Goal: Task Accomplishment & Management: Complete application form

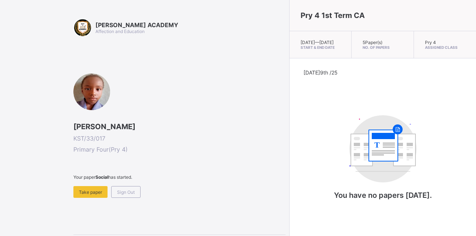
click at [328, 8] on div "Pry 4 1st Term CA" at bounding box center [383, 15] width 187 height 31
click at [126, 195] on span "Sign Out" at bounding box center [126, 192] width 18 height 6
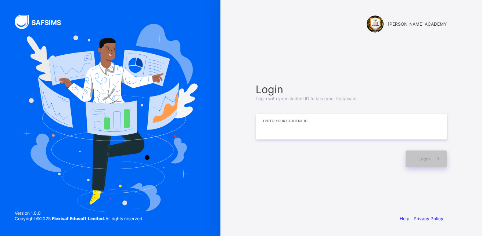
click at [326, 127] on input at bounding box center [351, 127] width 191 height 26
click at [287, 128] on input "*******" at bounding box center [351, 127] width 191 height 26
click at [295, 128] on input "*******" at bounding box center [351, 127] width 191 height 26
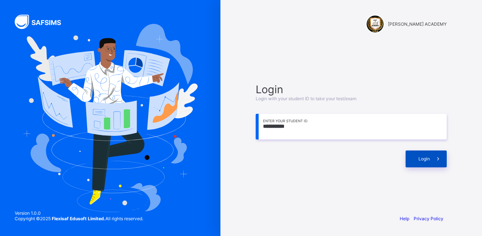
type input "**********"
click at [427, 158] on span "Login" at bounding box center [423, 159] width 11 height 6
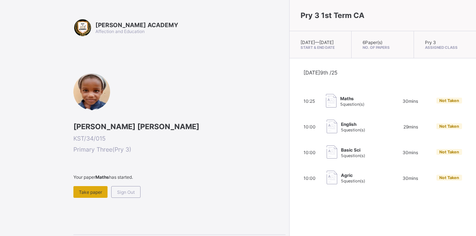
click at [93, 186] on div "Take paper" at bounding box center [90, 192] width 34 height 12
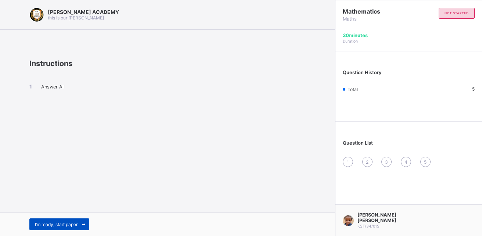
click at [66, 222] on span "I’m ready, start paper" at bounding box center [56, 225] width 43 height 6
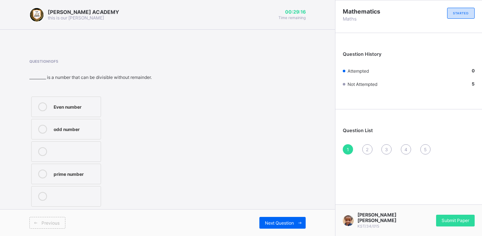
click at [60, 106] on div "Even number" at bounding box center [75, 105] width 43 height 7
click at [278, 217] on div "Next Question" at bounding box center [282, 223] width 46 height 12
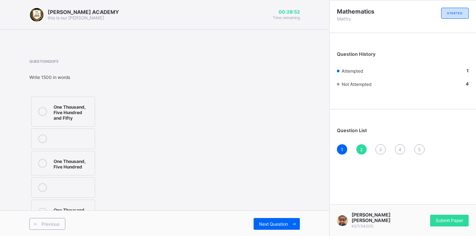
click at [73, 162] on div "One Thousand, Five Hundred" at bounding box center [72, 163] width 37 height 13
click at [283, 218] on div "Next Question" at bounding box center [277, 224] width 46 height 12
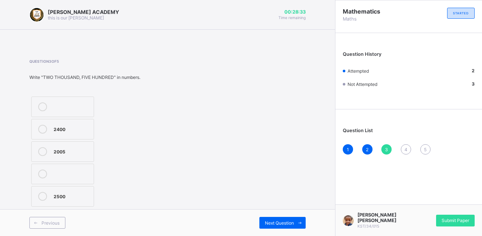
click at [58, 193] on div "2500" at bounding box center [72, 195] width 36 height 7
click at [289, 218] on div "Next Question" at bounding box center [282, 223] width 46 height 12
click at [64, 195] on div "Thousands" at bounding box center [72, 195] width 37 height 7
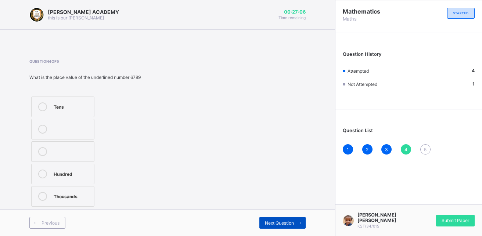
click at [283, 221] on span "Next Question" at bounding box center [279, 223] width 29 height 6
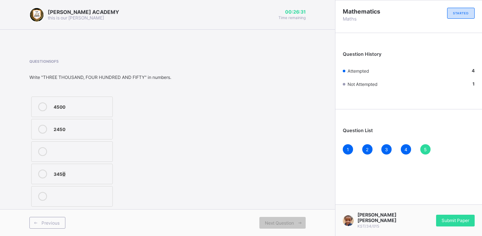
drag, startPoint x: 62, startPoint y: 176, endPoint x: 53, endPoint y: 190, distance: 16.7
click at [53, 190] on div "4500 2450 3450" at bounding box center [71, 152] width 85 height 114
click at [221, 126] on div "Question 5 of 5 Write "THREE THOUSAND, FOUR HUNDRED AND FIFTY" in numbers. 4500…" at bounding box center [167, 133] width 276 height 149
click at [59, 175] on div "3450" at bounding box center [81, 173] width 55 height 7
click at [282, 218] on div "Next Question" at bounding box center [282, 223] width 46 height 12
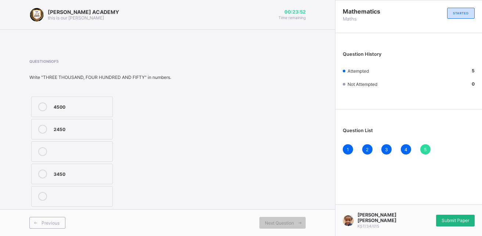
click at [457, 218] on div "Submit Paper" at bounding box center [455, 221] width 39 height 12
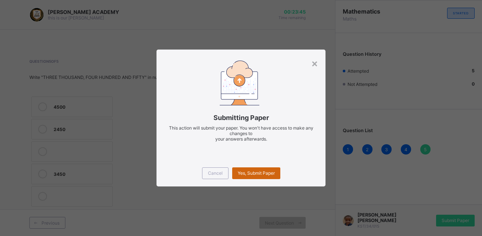
click at [261, 171] on span "Yes, Submit Paper" at bounding box center [256, 173] width 37 height 6
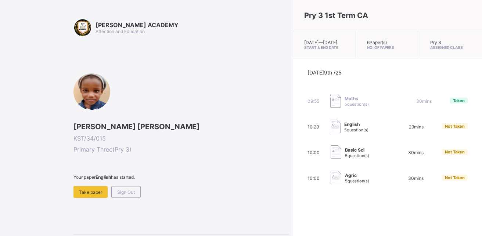
click at [307, 171] on div "[DATE] 9th /25 09:55 Maths 5 question(s) 30 mins Taken 10:29 English 5 question…" at bounding box center [387, 127] width 160 height 116
click at [90, 191] on span "Take paper" at bounding box center [90, 192] width 23 height 6
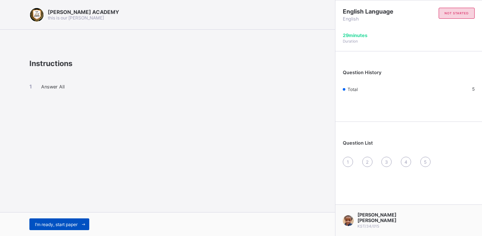
click at [52, 220] on div "I’m ready, start paper" at bounding box center [59, 224] width 60 height 12
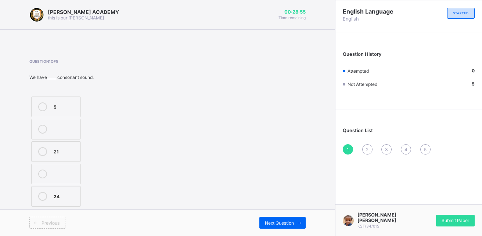
click at [51, 220] on span "Previous" at bounding box center [50, 223] width 18 height 6
click at [52, 152] on label "21" at bounding box center [56, 151] width 50 height 21
click at [366, 148] on span "2" at bounding box center [367, 150] width 3 height 6
click at [69, 148] on div "Reading" at bounding box center [65, 150] width 23 height 7
click at [319, 210] on div "Previous Next Question" at bounding box center [167, 222] width 335 height 27
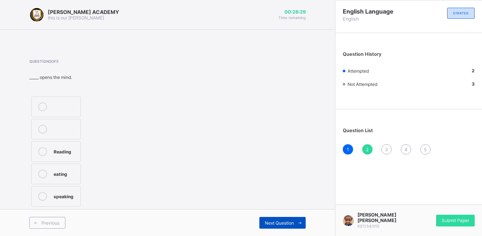
click at [282, 220] on div "Next Question" at bounding box center [282, 223] width 46 height 12
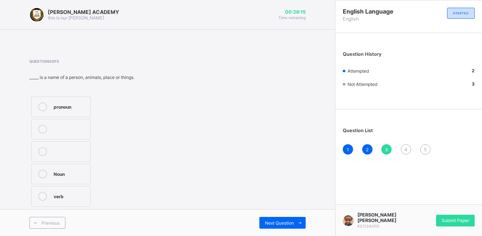
click at [68, 171] on div "Noun" at bounding box center [70, 173] width 33 height 7
click at [269, 218] on div "Next Question" at bounding box center [282, 223] width 46 height 12
click at [69, 156] on div "TRUE" at bounding box center [86, 151] width 64 height 9
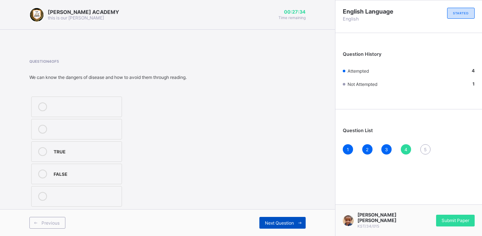
click at [282, 220] on div "Next Question" at bounding box center [282, 223] width 46 height 12
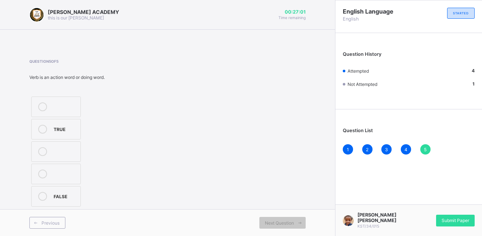
click at [51, 125] on label "TRUE" at bounding box center [56, 129] width 50 height 21
click at [458, 218] on div "Submit Paper" at bounding box center [455, 221] width 39 height 12
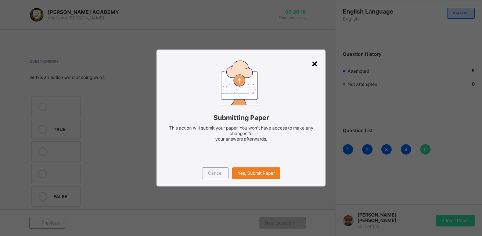
click at [315, 60] on div "×" at bounding box center [314, 63] width 7 height 12
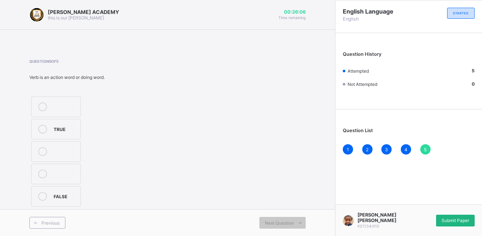
click at [457, 223] on span "Submit Paper" at bounding box center [455, 221] width 28 height 6
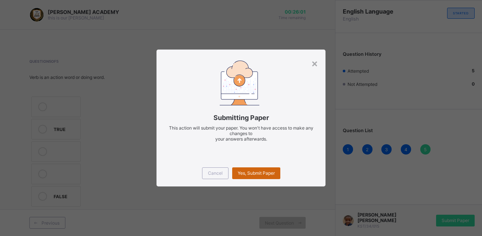
click at [253, 173] on span "Yes, Submit Paper" at bounding box center [256, 173] width 37 height 6
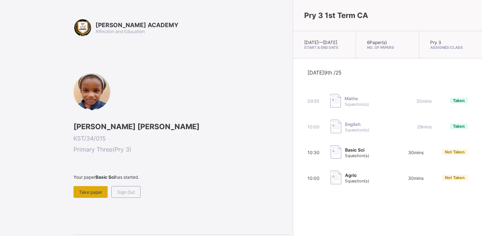
click at [93, 187] on div "Take paper" at bounding box center [90, 192] width 34 height 12
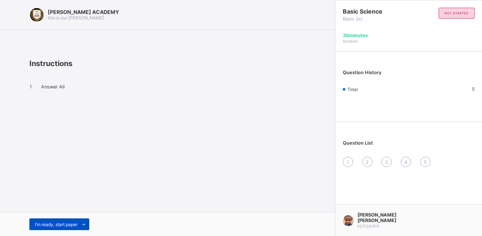
click at [66, 222] on span "I’m ready, start paper" at bounding box center [56, 225] width 43 height 6
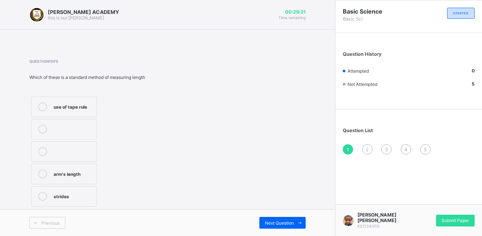
click at [57, 179] on label "arm's length" at bounding box center [64, 174] width 66 height 21
click at [271, 218] on div "Next Question" at bounding box center [282, 223] width 46 height 12
click at [60, 107] on div "1000" at bounding box center [66, 105] width 25 height 7
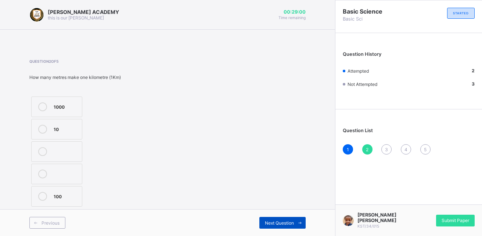
click at [283, 220] on span "Next Question" at bounding box center [279, 223] width 29 height 6
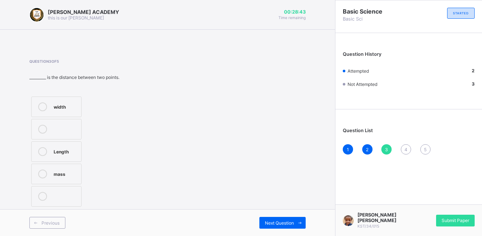
click at [61, 173] on div "mass" at bounding box center [66, 173] width 24 height 7
click at [300, 218] on span at bounding box center [300, 223] width 12 height 12
click at [83, 204] on label at bounding box center [67, 196] width 73 height 21
click at [69, 173] on div "hand span" at bounding box center [77, 173] width 47 height 7
click at [271, 216] on div "Previous Next Question" at bounding box center [167, 222] width 335 height 27
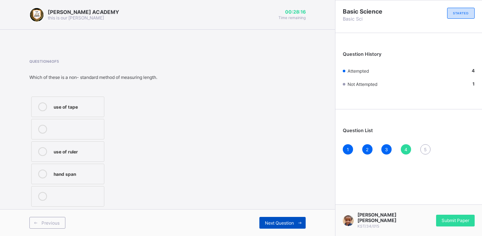
click at [272, 221] on span "Next Question" at bounding box center [279, 223] width 29 height 6
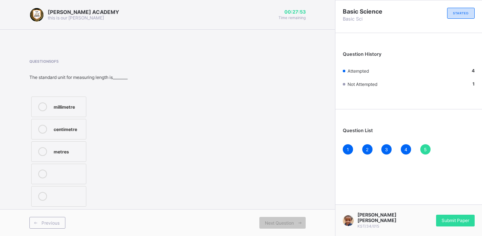
click at [61, 150] on div "metres" at bounding box center [68, 150] width 29 height 7
click at [451, 221] on span "Submit Paper" at bounding box center [455, 221] width 28 height 6
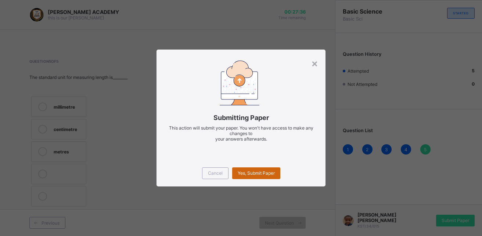
click at [263, 172] on span "Yes, Submit Paper" at bounding box center [256, 173] width 37 height 6
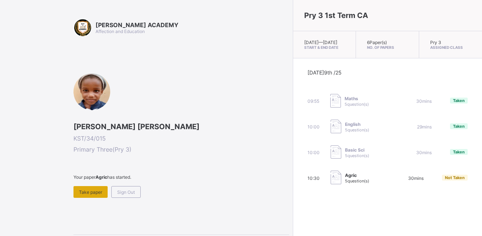
click at [91, 189] on div "Take paper" at bounding box center [90, 192] width 34 height 12
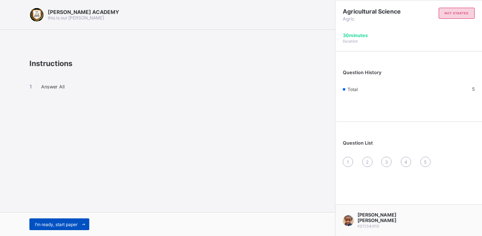
click at [70, 220] on div "I’m ready, start paper" at bounding box center [59, 224] width 60 height 12
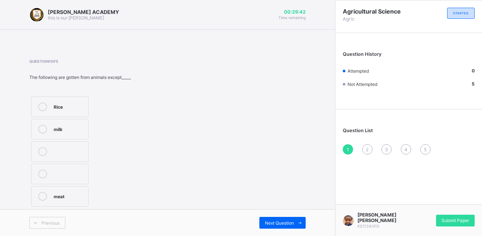
click at [58, 105] on div "Rice" at bounding box center [69, 105] width 31 height 7
click at [283, 217] on div "Next Question" at bounding box center [282, 223] width 46 height 12
click at [54, 191] on label "Energy" at bounding box center [56, 196] width 50 height 21
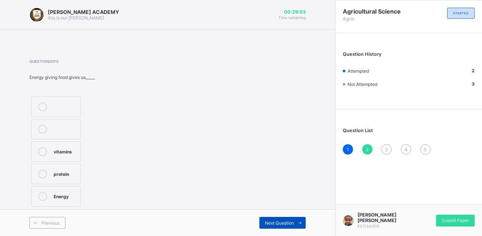
click at [273, 221] on span "Next Question" at bounding box center [279, 223] width 29 height 6
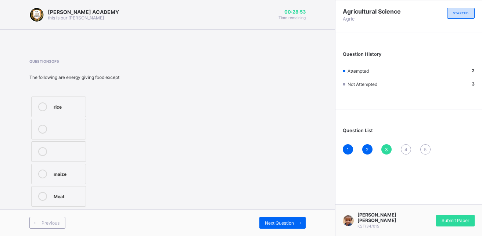
click at [51, 104] on label "rice" at bounding box center [58, 107] width 55 height 21
click at [277, 223] on span "Next Question" at bounding box center [279, 223] width 29 height 6
click at [54, 132] on div "Energy giving food" at bounding box center [65, 134] width 23 height 18
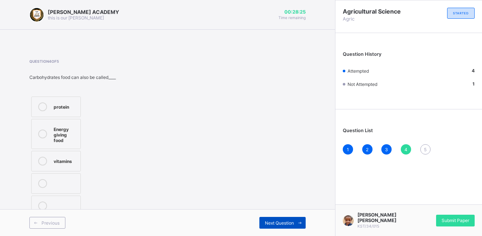
click at [269, 225] on span "Next Question" at bounding box center [279, 223] width 29 height 6
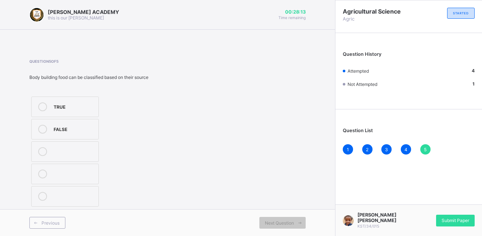
click at [63, 104] on div "TRUE" at bounding box center [74, 105] width 41 height 7
click at [444, 221] on span "Submit Paper" at bounding box center [455, 221] width 28 height 6
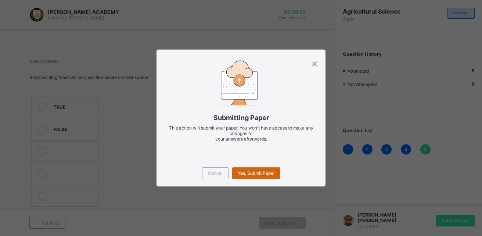
click at [265, 173] on span "Yes, Submit Paper" at bounding box center [256, 173] width 37 height 6
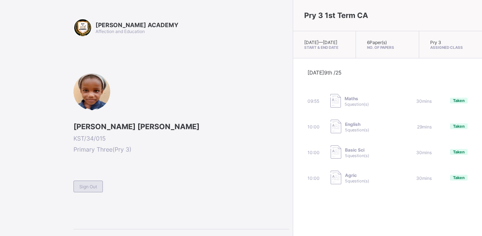
click at [87, 187] on span "Sign Out" at bounding box center [88, 187] width 18 height 6
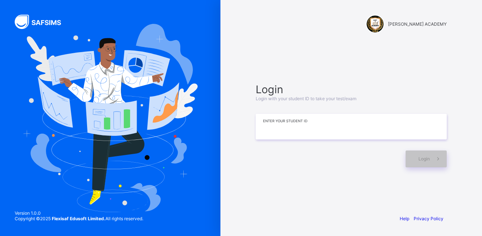
click at [296, 131] on input at bounding box center [351, 127] width 191 height 26
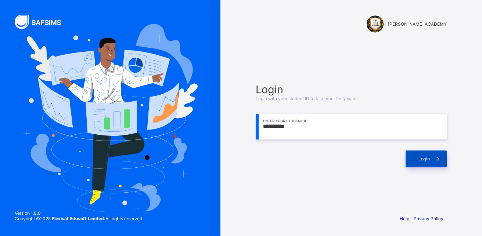
type input "**********"
click at [427, 160] on span "Login" at bounding box center [423, 159] width 11 height 6
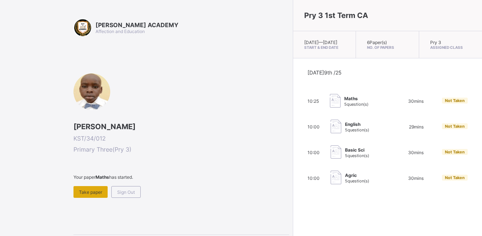
click at [84, 187] on div "Take paper" at bounding box center [90, 192] width 34 height 12
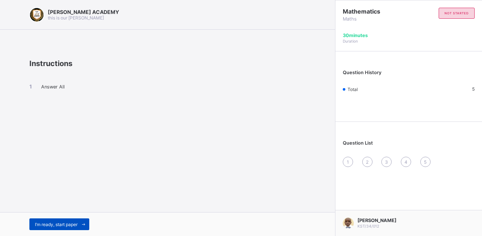
click at [51, 220] on div "I’m ready, start paper" at bounding box center [59, 224] width 60 height 12
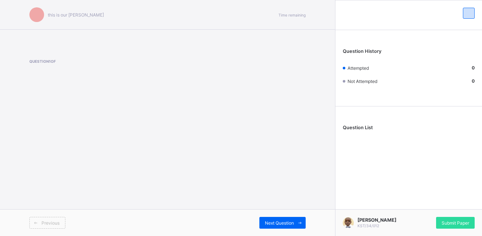
click at [51, 220] on span "Previous" at bounding box center [50, 223] width 18 height 6
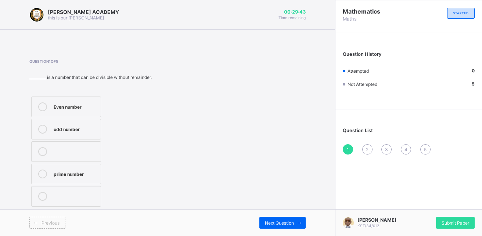
click at [84, 127] on div "odd number" at bounding box center [75, 128] width 43 height 7
click at [286, 217] on div "Next Question" at bounding box center [282, 223] width 46 height 12
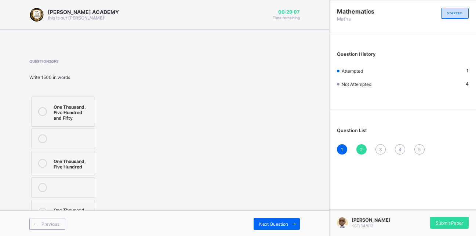
click at [382, 147] on span "3" at bounding box center [380, 150] width 3 height 6
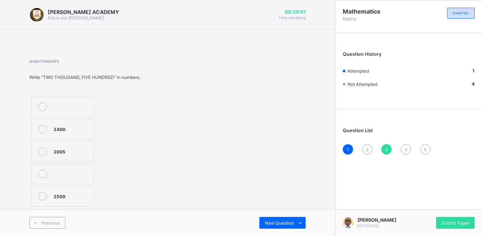
click at [366, 148] on span "2" at bounding box center [367, 150] width 3 height 6
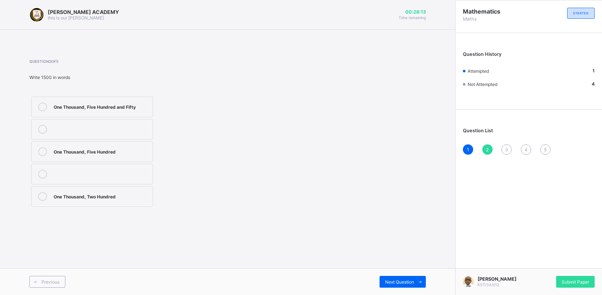
click at [112, 159] on label "One Thousand, Five Hundred" at bounding box center [92, 151] width 122 height 21
click at [395, 236] on div "Previous Next Question" at bounding box center [227, 281] width 455 height 27
click at [399, 236] on span "Next Question" at bounding box center [399, 282] width 29 height 6
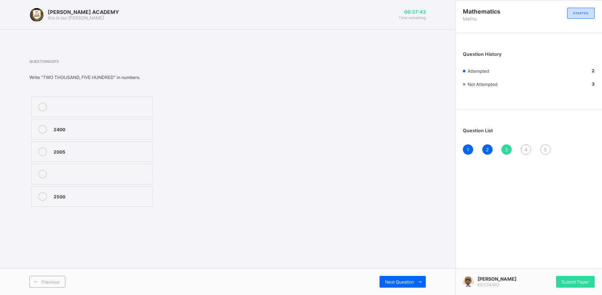
click at [53, 196] on label "2500" at bounding box center [92, 196] width 122 height 21
click at [391, 236] on div "Next Question" at bounding box center [403, 282] width 46 height 12
click at [63, 193] on div "Thousands" at bounding box center [101, 195] width 95 height 7
drag, startPoint x: 63, startPoint y: 193, endPoint x: 315, endPoint y: 224, distance: 253.8
click at [315, 224] on div "[PERSON_NAME] ACADEMY this is our [PERSON_NAME] 00:26:55 Time remaining Questio…" at bounding box center [227, 147] width 455 height 295
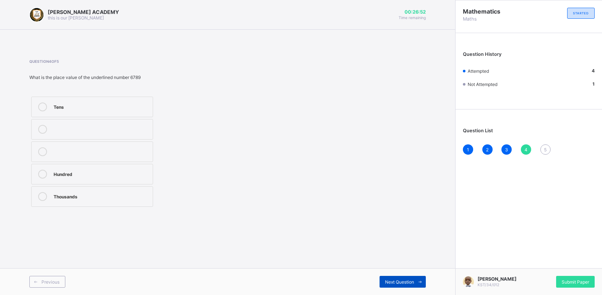
click at [390, 236] on div "Next Question" at bounding box center [403, 282] width 46 height 12
click at [50, 171] on label "3450" at bounding box center [92, 174] width 122 height 21
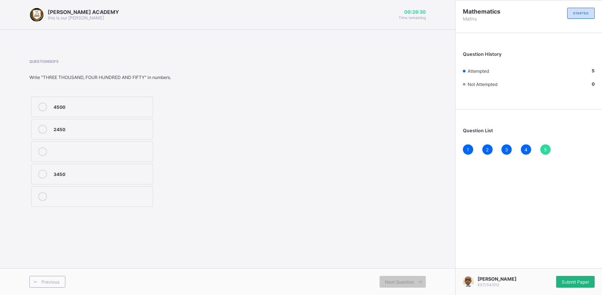
click at [476, 236] on div "Submit Paper" at bounding box center [575, 282] width 39 height 12
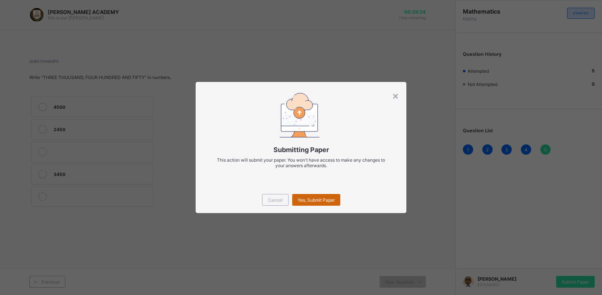
click at [299, 195] on div "Yes, Submit Paper" at bounding box center [316, 200] width 48 height 12
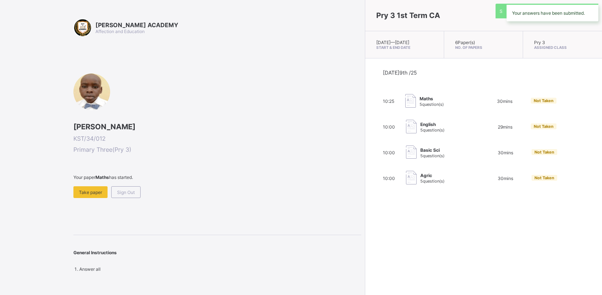
click at [365, 195] on div "[DATE] 9th /25 10:25 Maths 5 question(s) 30 mins Not Taken 10:00 English 5 ques…" at bounding box center [483, 127] width 237 height 138
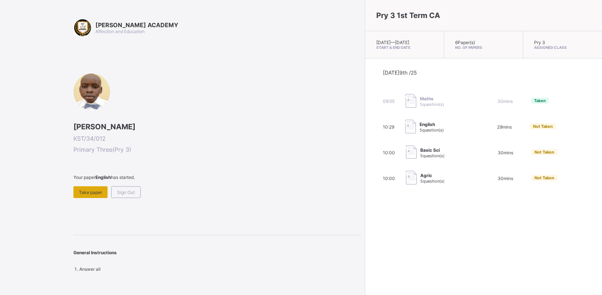
click at [78, 186] on div "Take paper" at bounding box center [90, 192] width 34 height 12
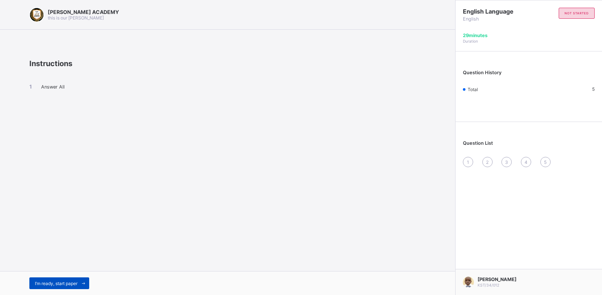
click at [48, 236] on span "I’m ready, start paper" at bounding box center [56, 283] width 43 height 6
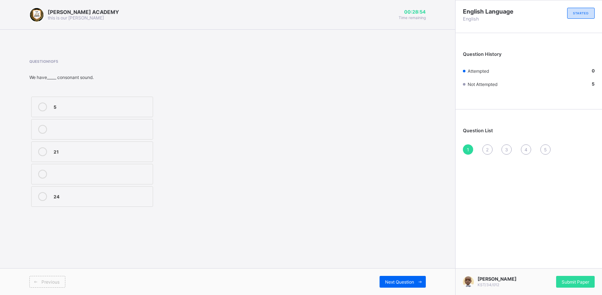
click at [44, 145] on label "21" at bounding box center [92, 151] width 122 height 21
click at [409, 236] on span "Next Question" at bounding box center [399, 282] width 29 height 6
click at [53, 146] on label "Reading" at bounding box center [92, 151] width 122 height 21
click at [403, 236] on span "Next Question" at bounding box center [399, 282] width 29 height 6
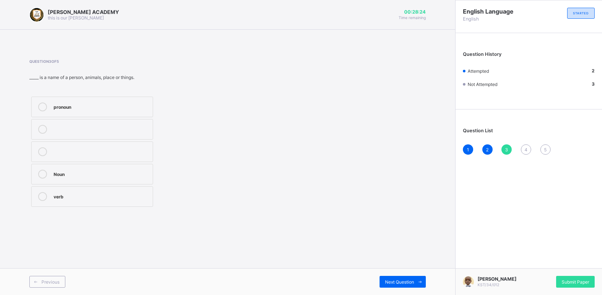
click at [112, 169] on label "Noun" at bounding box center [92, 174] width 122 height 21
click at [411, 236] on div "Previous Next Question" at bounding box center [227, 281] width 455 height 27
click at [409, 236] on div "Previous Next Question" at bounding box center [227, 281] width 455 height 27
click at [406, 236] on div "Next Question" at bounding box center [403, 282] width 46 height 12
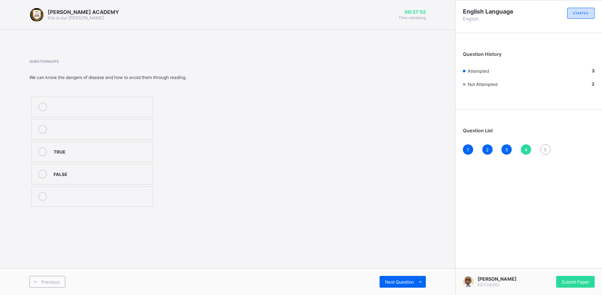
click at [119, 149] on div "TRUE" at bounding box center [101, 150] width 95 height 7
click at [401, 236] on span "Next Question" at bounding box center [399, 282] width 29 height 6
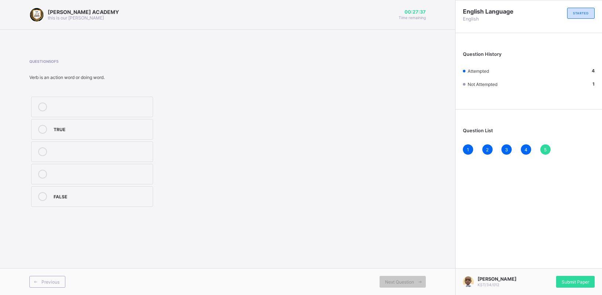
click at [96, 123] on label "TRUE" at bounding box center [92, 129] width 122 height 21
click at [476, 236] on div "Submit Paper" at bounding box center [575, 282] width 39 height 12
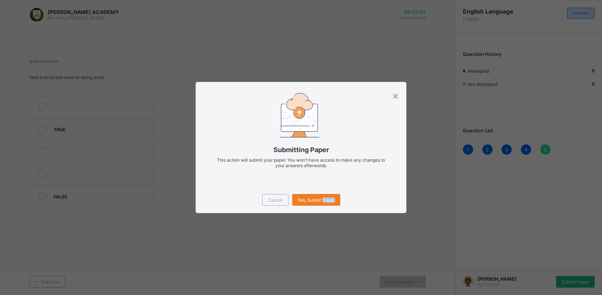
click at [476, 236] on div "× Submitting Paper This action will submit your paper. You won't have access to…" at bounding box center [301, 147] width 602 height 295
click at [304, 199] on span "Yes, Submit Paper" at bounding box center [316, 200] width 37 height 6
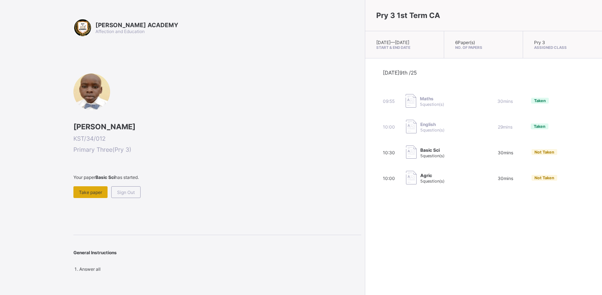
click at [94, 186] on div "Take paper" at bounding box center [90, 192] width 34 height 12
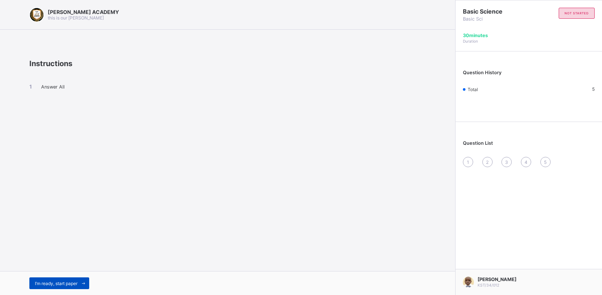
click at [38, 236] on div "I’m ready, start paper" at bounding box center [59, 283] width 60 height 12
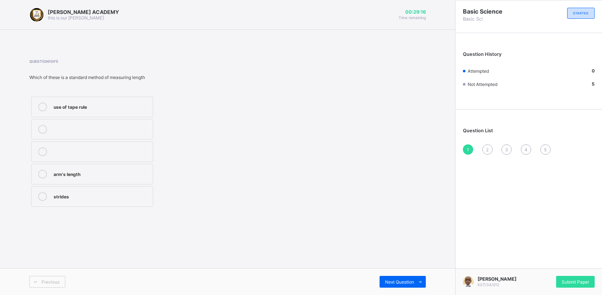
click at [72, 98] on label "use of tape rule" at bounding box center [92, 107] width 122 height 21
click at [401, 236] on div "Next Question" at bounding box center [403, 282] width 46 height 12
click at [52, 128] on label "10" at bounding box center [92, 129] width 122 height 21
click at [51, 128] on label "10" at bounding box center [92, 129] width 122 height 21
click at [404, 236] on div "Next Question" at bounding box center [403, 282] width 46 height 12
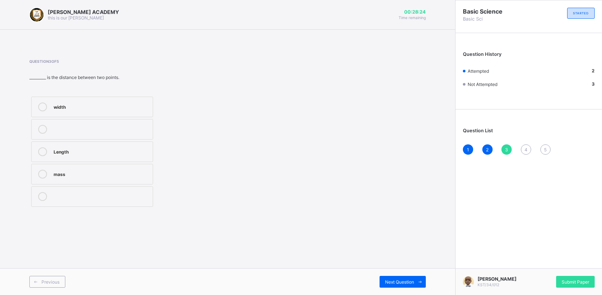
click at [51, 171] on label "mass" at bounding box center [92, 174] width 122 height 21
click at [47, 144] on label "Length" at bounding box center [92, 151] width 122 height 21
click at [395, 236] on span "Next Question" at bounding box center [399, 282] width 29 height 6
click at [91, 171] on div "hand span" at bounding box center [101, 173] width 95 height 7
click at [398, 236] on span "Next Question" at bounding box center [399, 282] width 29 height 6
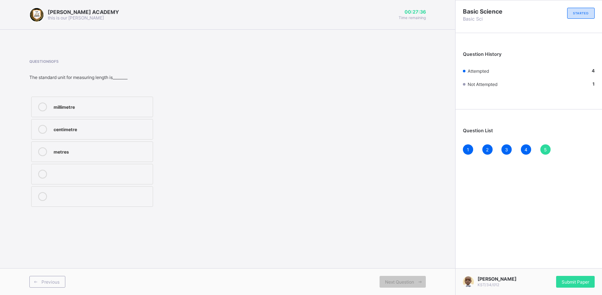
click at [44, 125] on div at bounding box center [42, 129] width 15 height 9
click at [476, 236] on div "Submit Paper" at bounding box center [575, 282] width 39 height 12
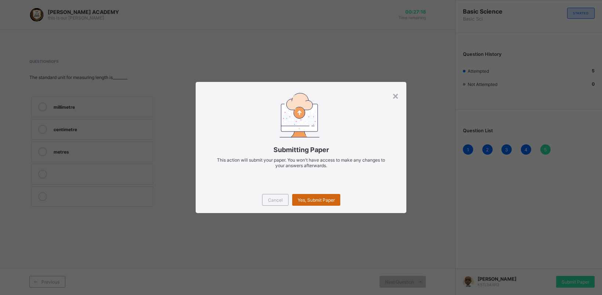
click at [317, 199] on span "Yes, Submit Paper" at bounding box center [316, 200] width 37 height 6
click at [318, 199] on span "Yes, Submit Paper" at bounding box center [316, 200] width 37 height 6
click at [317, 199] on div "Yes, Submit Paper" at bounding box center [316, 200] width 48 height 12
click at [311, 195] on div "Yes, Submit Paper" at bounding box center [316, 200] width 48 height 12
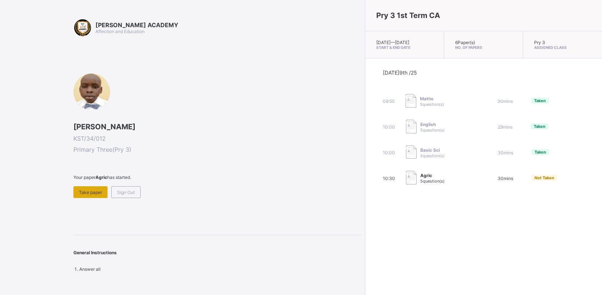
click at [80, 186] on div "Take paper" at bounding box center [90, 192] width 34 height 12
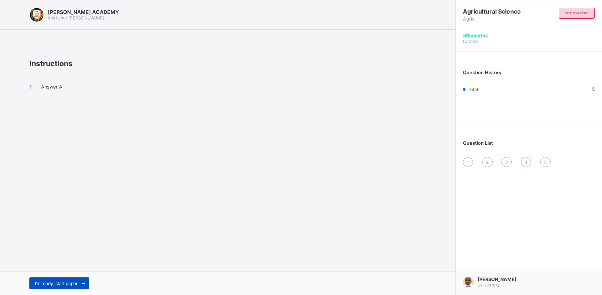
click at [37, 236] on div "I’m ready, start paper" at bounding box center [59, 283] width 60 height 12
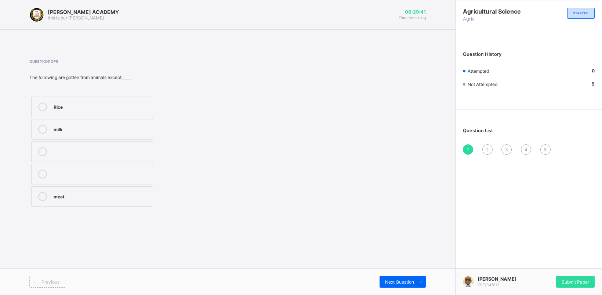
click at [67, 104] on div "Rice" at bounding box center [101, 105] width 95 height 7
click at [408, 236] on span "Next Question" at bounding box center [399, 282] width 29 height 6
click at [37, 191] on label "Energy" at bounding box center [92, 196] width 122 height 21
click at [409, 236] on div "Next Question" at bounding box center [403, 282] width 46 height 12
click at [66, 192] on label "Meat" at bounding box center [92, 196] width 122 height 21
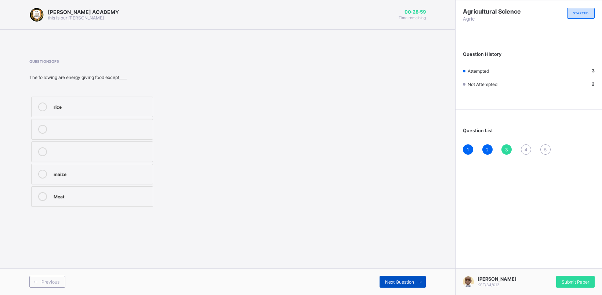
click at [408, 236] on span "Next Question" at bounding box center [399, 282] width 29 height 6
click at [59, 124] on label "Energy giving food" at bounding box center [92, 129] width 122 height 21
click at [403, 236] on div "Previous Next Question" at bounding box center [227, 281] width 455 height 27
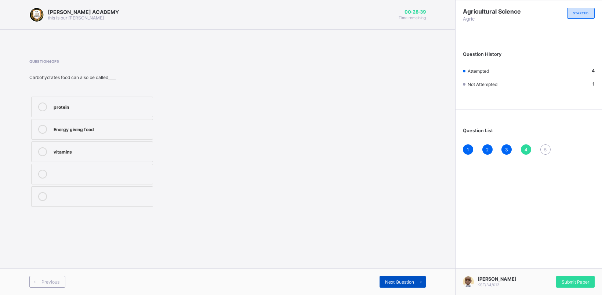
click at [406, 236] on span "Next Question" at bounding box center [399, 282] width 29 height 6
click at [51, 102] on label "TRUE" at bounding box center [92, 107] width 122 height 21
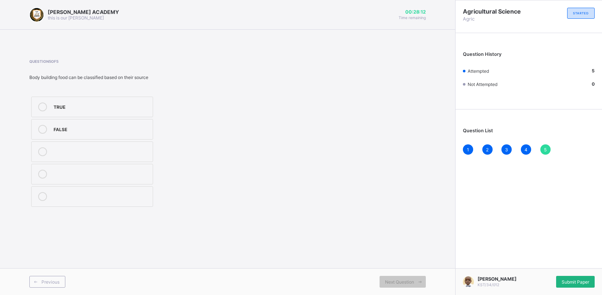
click at [476, 236] on div "Submit Paper" at bounding box center [575, 282] width 39 height 12
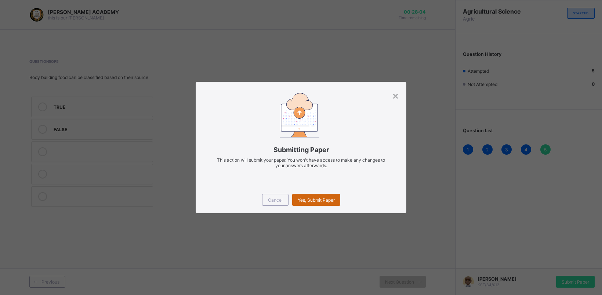
click at [307, 196] on div "Yes, Submit Paper" at bounding box center [316, 200] width 48 height 12
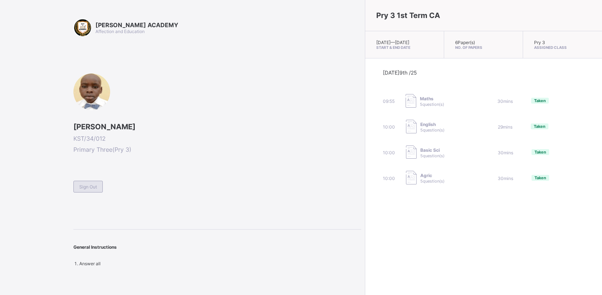
click at [87, 187] on span "Sign Out" at bounding box center [88, 187] width 18 height 6
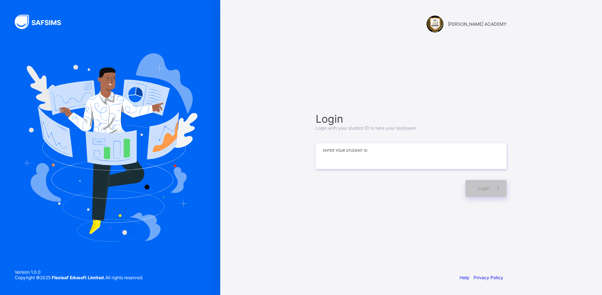
click at [446, 154] on input at bounding box center [411, 156] width 191 height 26
type input "**********"
click at [476, 184] on div "Login" at bounding box center [486, 188] width 41 height 17
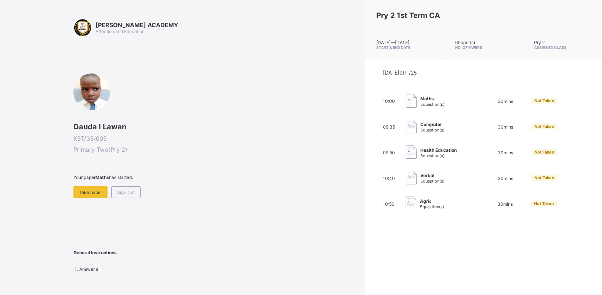
click at [472, 203] on div "10:50 Agric 5 question(s) 30 mins Not Taken" at bounding box center [483, 203] width 201 height 15
click at [471, 203] on div "10:50 Agric 5 question(s) 30 mins Not Taken" at bounding box center [483, 203] width 201 height 15
click at [90, 192] on span "Take paper" at bounding box center [90, 192] width 23 height 6
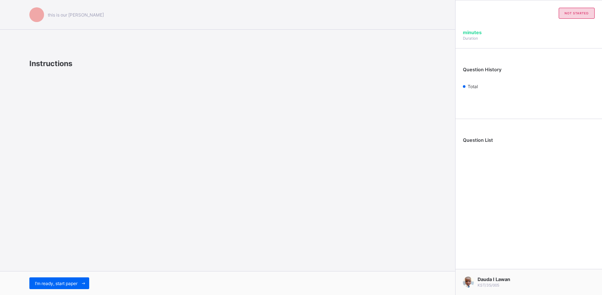
click at [43, 236] on div "I’m ready, start paper" at bounding box center [227, 283] width 455 height 24
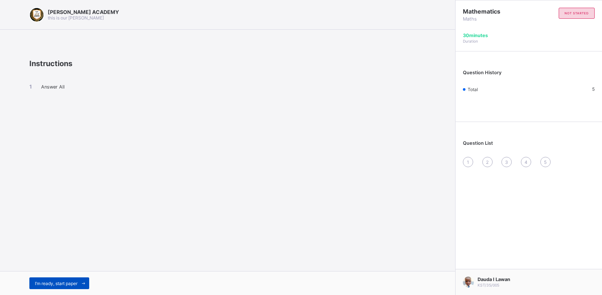
click at [43, 236] on div "I’m ready, start paper" at bounding box center [59, 283] width 60 height 12
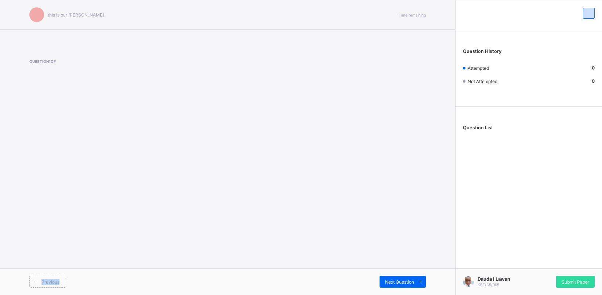
click at [43, 236] on span "Previous" at bounding box center [50, 282] width 18 height 6
click at [369, 94] on div "Question 1 of" at bounding box center [227, 74] width 397 height 52
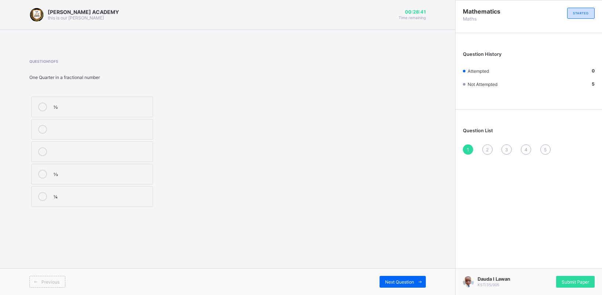
click at [58, 101] on label "½" at bounding box center [92, 107] width 122 height 21
click at [393, 236] on span "Next Question" at bounding box center [399, 282] width 29 height 6
click at [145, 127] on div "HUNDRED" at bounding box center [101, 128] width 95 height 7
click at [408, 236] on div "Next Question" at bounding box center [403, 282] width 46 height 12
click at [476, 144] on div "2" at bounding box center [487, 149] width 10 height 10
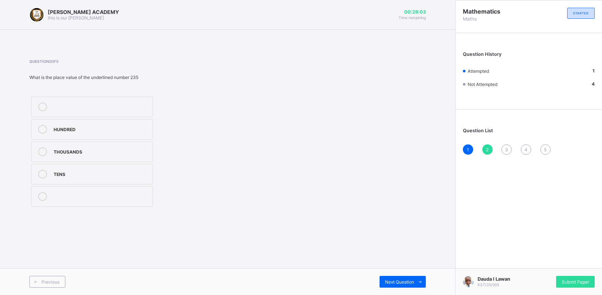
click at [62, 125] on div "HUNDRED" at bounding box center [101, 128] width 95 height 7
click at [391, 236] on div "Next Question" at bounding box center [403, 282] width 46 height 12
click at [339, 204] on div "Question 3 of 5 Write 120 in words One Hundred and Twenty One Hundred and Thirt…" at bounding box center [227, 133] width 397 height 149
click at [106, 106] on div "One Hundred and Twenty" at bounding box center [101, 105] width 95 height 7
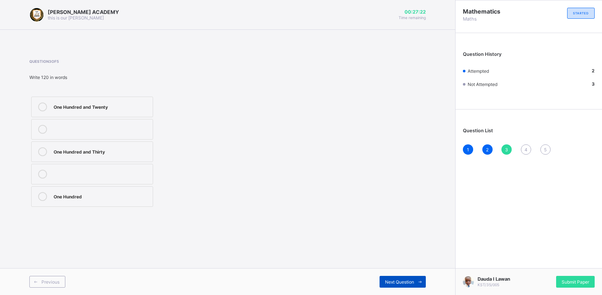
click at [386, 236] on span "Next Question" at bounding box center [399, 282] width 29 height 6
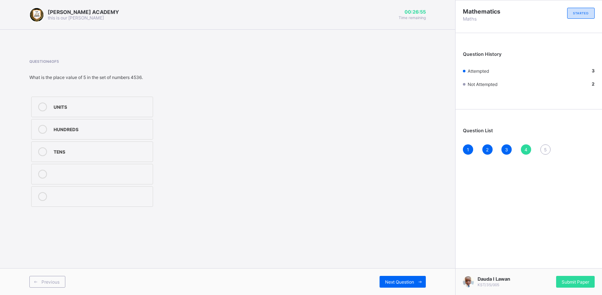
click at [100, 133] on div "HUNDREDS" at bounding box center [101, 129] width 95 height 9
click at [395, 236] on span "Next Question" at bounding box center [399, 282] width 29 height 6
click at [98, 196] on div "225" at bounding box center [101, 195] width 95 height 7
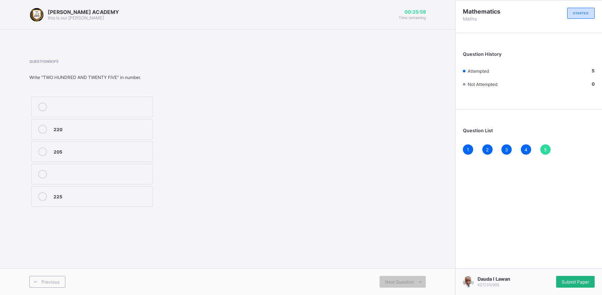
click at [476, 236] on div "Submit Paper" at bounding box center [575, 282] width 39 height 12
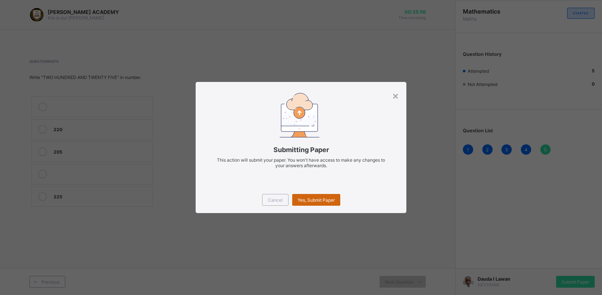
click at [324, 196] on div "Yes, Submit Paper" at bounding box center [316, 200] width 48 height 12
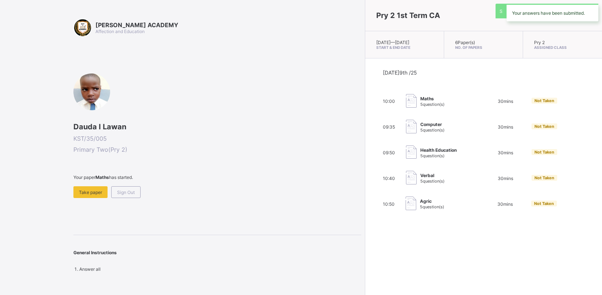
click at [383, 196] on div "[DATE] 9th /25 10:00 Maths 5 question(s) 30 mins Not Taken 09:35 Computer 5 que…" at bounding box center [483, 140] width 201 height 142
click at [416, 108] on div "10:00 Maths 5 question(s) 30 mins Not Taken" at bounding box center [483, 101] width 201 height 15
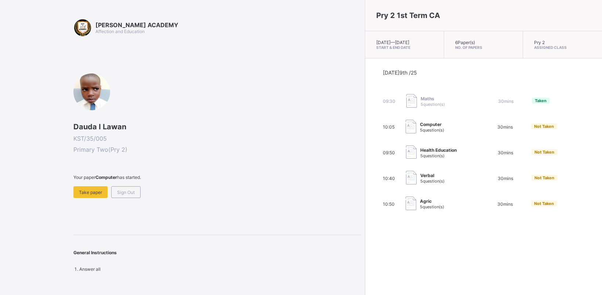
click at [415, 133] on div "10:05 Computer 5 question(s) 30 mins Not Taken" at bounding box center [483, 127] width 201 height 15
click at [94, 190] on span "Take paper" at bounding box center [90, 192] width 23 height 6
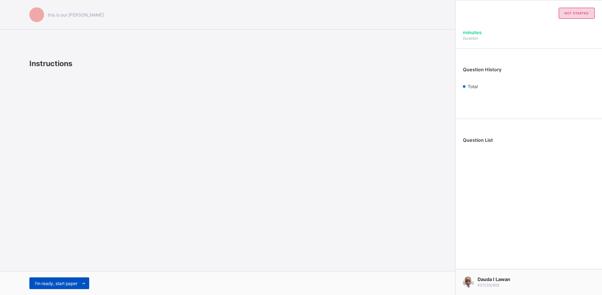
click at [65, 236] on span "I’m ready, start paper" at bounding box center [56, 283] width 43 height 6
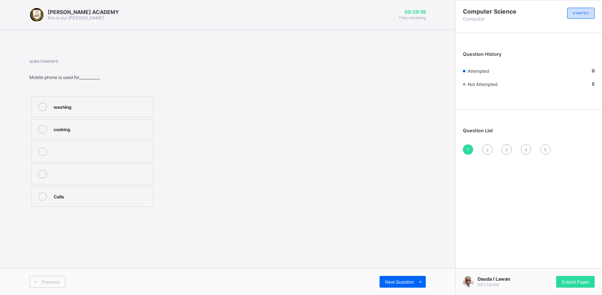
click at [89, 107] on div "washing" at bounding box center [101, 105] width 95 height 7
click at [134, 204] on label "Calls" at bounding box center [92, 196] width 122 height 21
click at [410, 236] on span "Next Question" at bounding box center [399, 282] width 29 height 6
click at [141, 151] on div "Personal Computer" at bounding box center [101, 150] width 95 height 7
click at [421, 236] on icon at bounding box center [420, 281] width 6 height 5
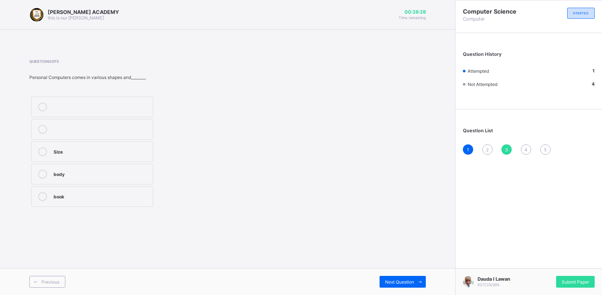
click at [83, 160] on label "Size" at bounding box center [92, 151] width 122 height 21
click at [406, 236] on span "Next Question" at bounding box center [399, 282] width 29 height 6
click at [106, 197] on div "Addition" at bounding box center [101, 195] width 95 height 7
click at [417, 236] on icon at bounding box center [420, 281] width 6 height 5
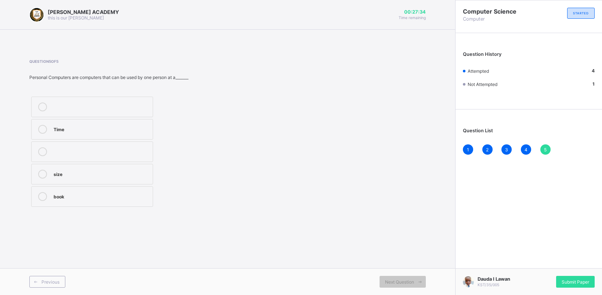
click at [139, 171] on div "size" at bounding box center [101, 173] width 95 height 7
click at [122, 128] on div "Time" at bounding box center [101, 128] width 95 height 7
click at [149, 177] on label "size" at bounding box center [92, 174] width 122 height 21
click at [131, 131] on div "Time" at bounding box center [101, 128] width 95 height 7
click at [476, 236] on span "Submit Paper" at bounding box center [576, 282] width 28 height 6
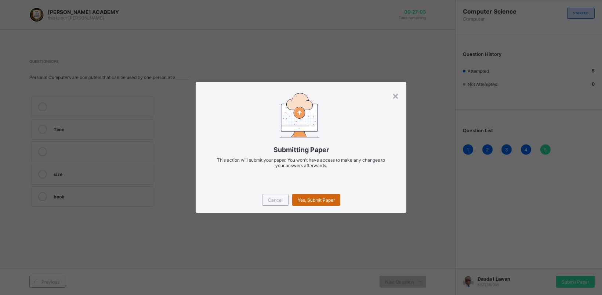
click at [322, 199] on span "Yes, Submit Paper" at bounding box center [316, 200] width 37 height 6
click at [324, 194] on div "Yes, Submit Paper" at bounding box center [316, 200] width 48 height 12
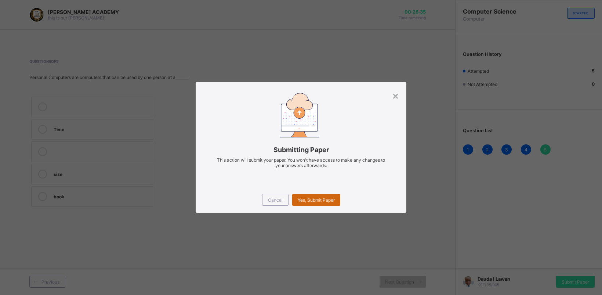
click at [323, 196] on div "Yes, Submit Paper" at bounding box center [316, 200] width 48 height 12
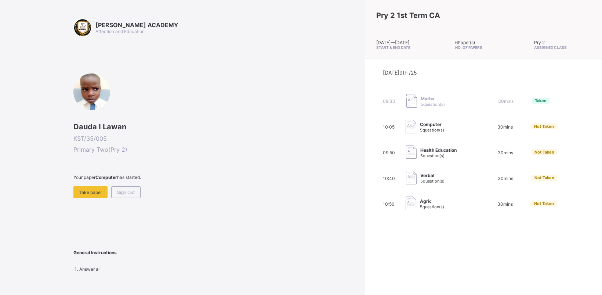
click at [420, 157] on div "09:50 Health Education 5 question(s) 30 mins Not Taken" at bounding box center [483, 152] width 201 height 15
click at [81, 192] on span "Take paper" at bounding box center [90, 192] width 23 height 6
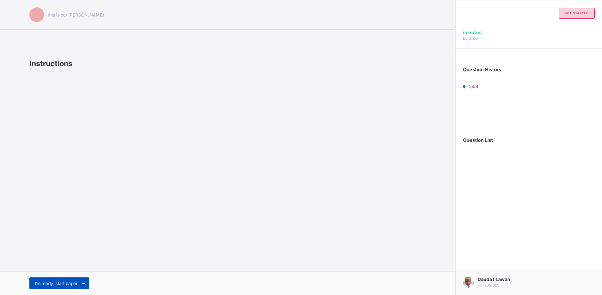
click at [57, 236] on span "I’m ready, start paper" at bounding box center [56, 283] width 43 height 6
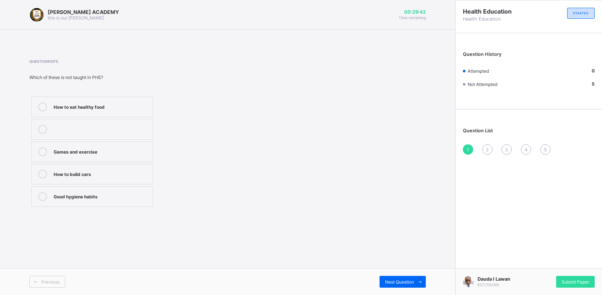
click at [118, 107] on div "How to eat healthy food" at bounding box center [101, 105] width 95 height 7
click at [111, 173] on div "How to build cars" at bounding box center [101, 173] width 95 height 7
click at [397, 236] on span "Next Question" at bounding box center [399, 282] width 29 height 6
click at [128, 153] on div "How to take care of our body" at bounding box center [101, 150] width 95 height 7
click at [413, 236] on div "Previous Next Question" at bounding box center [227, 281] width 455 height 27
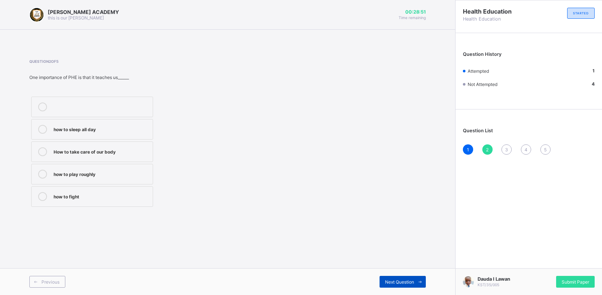
click at [414, 236] on span at bounding box center [420, 282] width 12 height 12
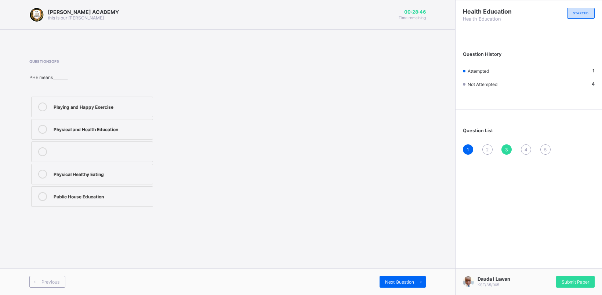
click at [476, 148] on div "2" at bounding box center [487, 149] width 10 height 10
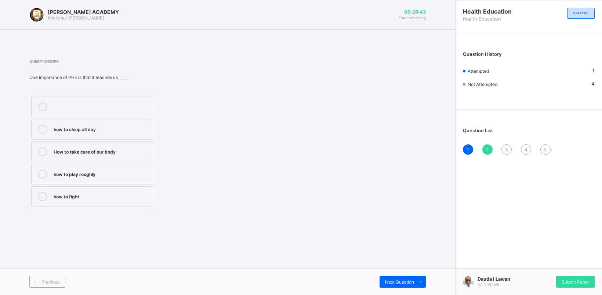
click at [105, 149] on div "How to take care of our body" at bounding box center [101, 150] width 95 height 7
click at [420, 236] on icon at bounding box center [420, 281] width 6 height 5
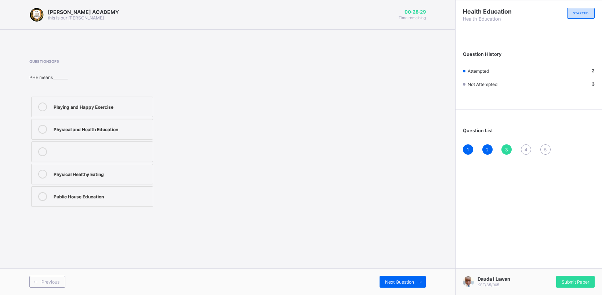
click at [113, 130] on div "Physical and Health Education" at bounding box center [101, 128] width 95 height 7
click at [387, 236] on div "Next Question" at bounding box center [403, 282] width 46 height 12
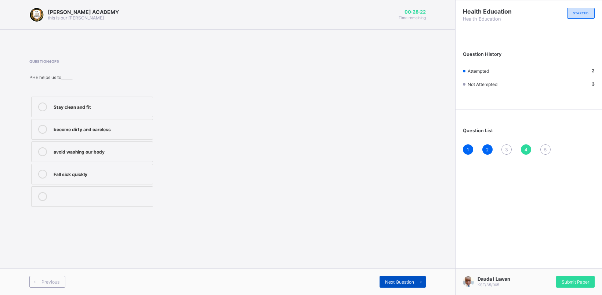
click at [389, 236] on span "Next Question" at bounding box center [399, 282] width 29 height 6
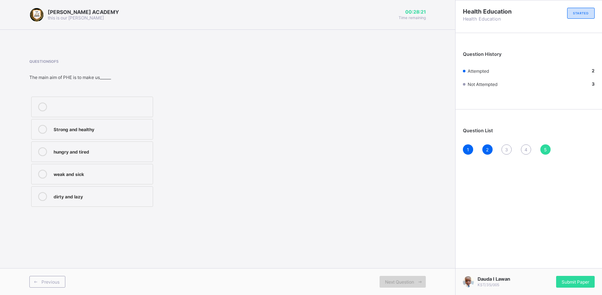
click at [389, 236] on span "Next Question" at bounding box center [399, 282] width 29 height 6
click at [476, 145] on div "4" at bounding box center [526, 149] width 10 height 10
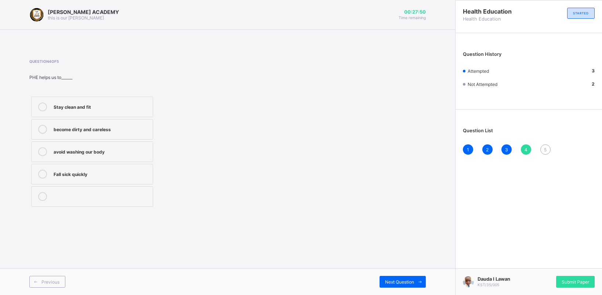
click at [144, 116] on label "Stay clean and fit" at bounding box center [92, 107] width 122 height 21
click at [407, 236] on span "Next Question" at bounding box center [399, 282] width 29 height 6
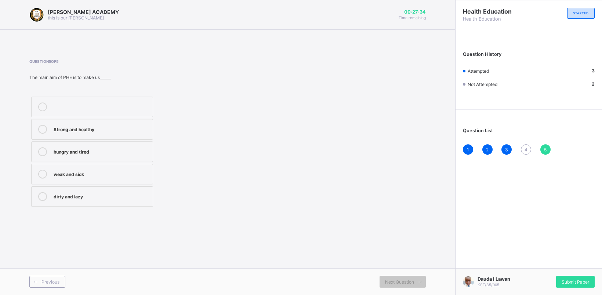
click at [476, 148] on div "4" at bounding box center [526, 149] width 10 height 10
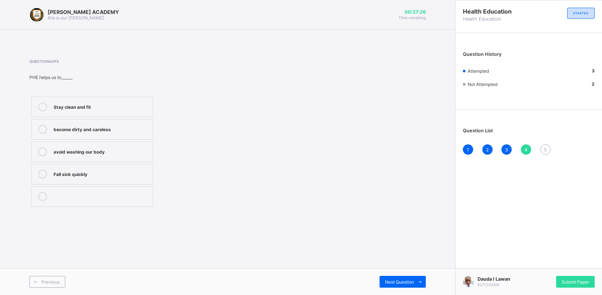
click at [87, 102] on div "Stay clean and fit" at bounding box center [101, 105] width 95 height 7
click at [398, 236] on span "Next Question" at bounding box center [399, 282] width 29 height 6
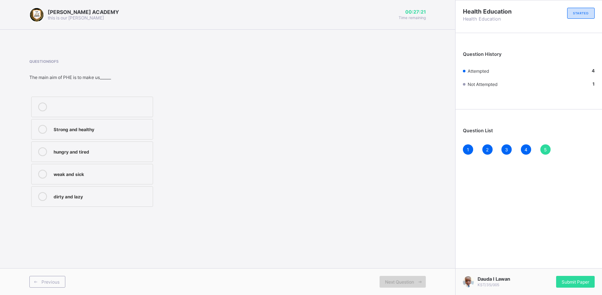
click at [398, 236] on span "Next Question" at bounding box center [399, 282] width 29 height 6
click at [140, 130] on div "Strong and healthy" at bounding box center [101, 128] width 95 height 7
click at [476, 236] on span "Submit Paper" at bounding box center [576, 282] width 28 height 6
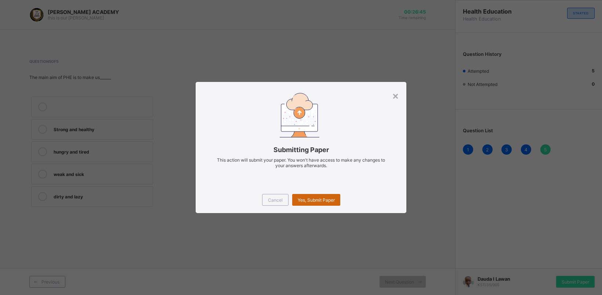
click at [323, 199] on span "Yes, Submit Paper" at bounding box center [316, 200] width 37 height 6
click at [266, 41] on div "× Submitting Paper This action will submit your paper. You won't have access to…" at bounding box center [301, 147] width 602 height 295
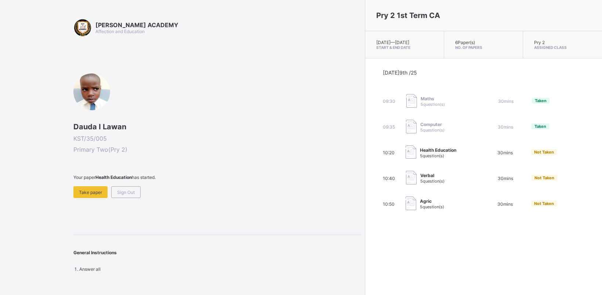
click at [420, 178] on span "Verbal" at bounding box center [432, 176] width 24 height 6
click at [408, 185] on div "Verbal 5 question(s)" at bounding box center [442, 178] width 73 height 15
click at [408, 181] on div "Verbal 5 question(s)" at bounding box center [442, 178] width 73 height 15
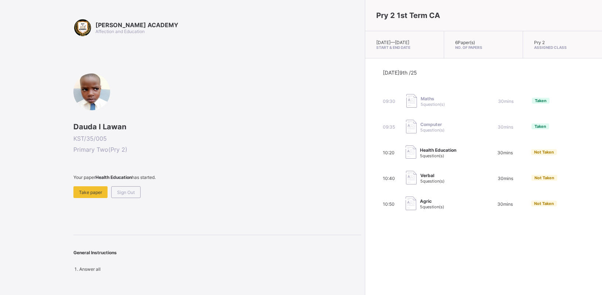
click at [406, 181] on img at bounding box center [411, 178] width 11 height 14
click at [405, 181] on img at bounding box center [410, 178] width 11 height 14
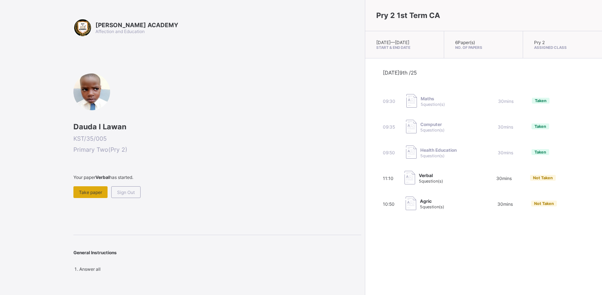
click at [94, 194] on div "Take paper" at bounding box center [90, 192] width 34 height 12
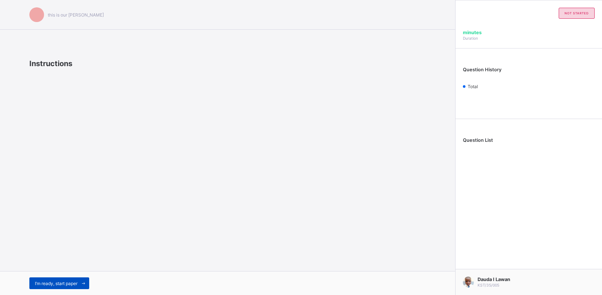
click at [66, 236] on div "I’m ready, start paper" at bounding box center [59, 283] width 60 height 12
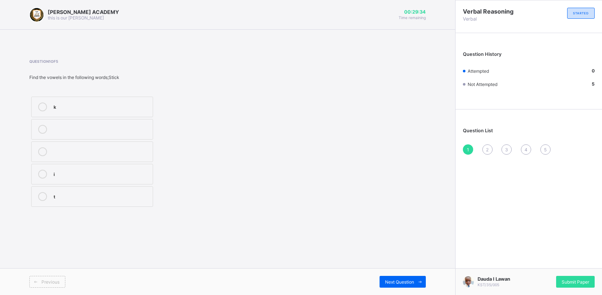
click at [70, 180] on label "i" at bounding box center [92, 174] width 122 height 21
click at [417, 236] on span at bounding box center [420, 282] width 12 height 12
click at [210, 166] on div "m o b" at bounding box center [133, 152] width 209 height 114
click at [467, 144] on div "1" at bounding box center [468, 149] width 10 height 10
click at [387, 236] on div "Next Question" at bounding box center [403, 282] width 46 height 12
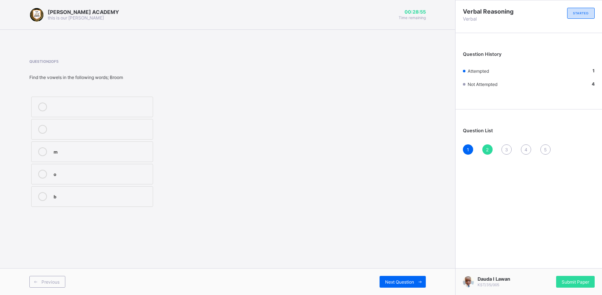
click at [143, 182] on label "o" at bounding box center [92, 174] width 122 height 21
click at [410, 236] on span "Next Question" at bounding box center [399, 282] width 29 height 6
click at [146, 153] on div "i" at bounding box center [101, 150] width 95 height 7
click at [395, 236] on div "Next Question" at bounding box center [403, 282] width 46 height 12
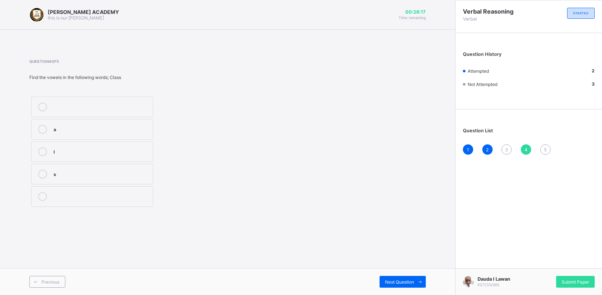
click at [476, 148] on div "3" at bounding box center [507, 149] width 10 height 10
click at [106, 148] on div "i" at bounding box center [101, 150] width 95 height 7
click at [416, 236] on span at bounding box center [420, 282] width 12 height 12
click at [113, 131] on div "a" at bounding box center [101, 128] width 95 height 7
click at [400, 236] on span "Next Question" at bounding box center [399, 282] width 29 height 6
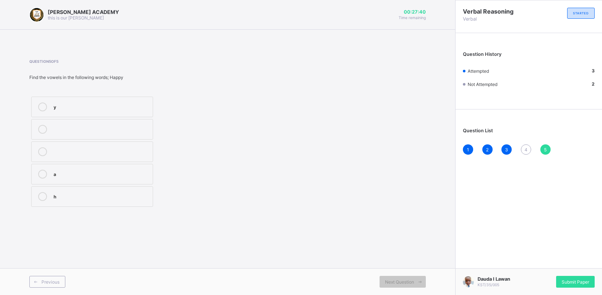
click at [476, 149] on div "4" at bounding box center [526, 149] width 10 height 10
click at [129, 135] on label "a" at bounding box center [92, 129] width 122 height 21
click at [396, 236] on span "Next Question" at bounding box center [399, 282] width 29 height 6
click at [150, 175] on label "a" at bounding box center [92, 174] width 122 height 21
click at [80, 166] on label "a" at bounding box center [92, 174] width 122 height 21
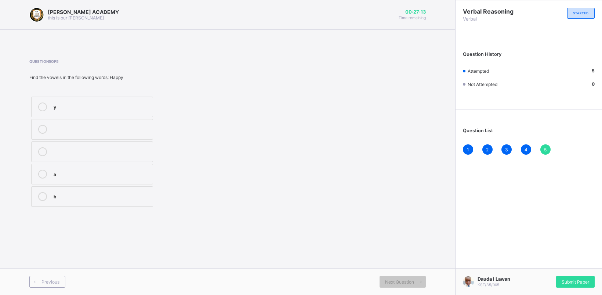
click at [80, 166] on label "a" at bounding box center [92, 174] width 122 height 21
click at [476, 236] on span "Submit Paper" at bounding box center [576, 282] width 28 height 6
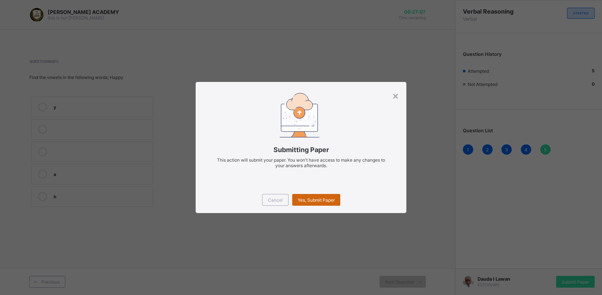
click at [329, 199] on span "Yes, Submit Paper" at bounding box center [316, 200] width 37 height 6
click at [327, 198] on span "Yes, Submit Paper" at bounding box center [316, 200] width 37 height 6
click at [324, 196] on div "Yes, Submit Paper" at bounding box center [316, 200] width 48 height 12
